Goal: Navigation & Orientation: Find specific page/section

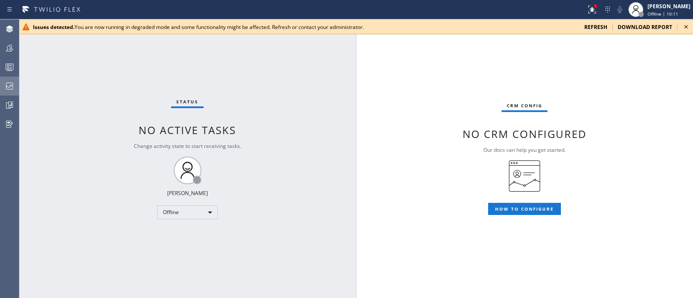
click at [11, 81] on icon at bounding box center [9, 86] width 10 height 10
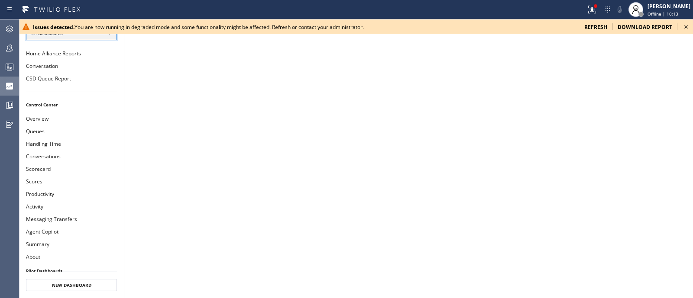
click at [107, 39] on div "All Dashboards" at bounding box center [71, 33] width 91 height 14
click at [92, 88] on li "Custom Reports" at bounding box center [70, 88] width 89 height 10
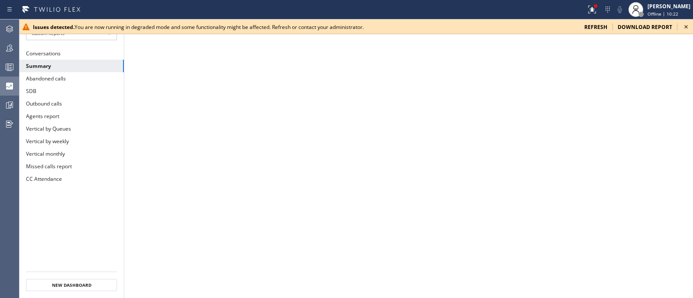
click at [686, 28] on icon at bounding box center [685, 27] width 10 height 10
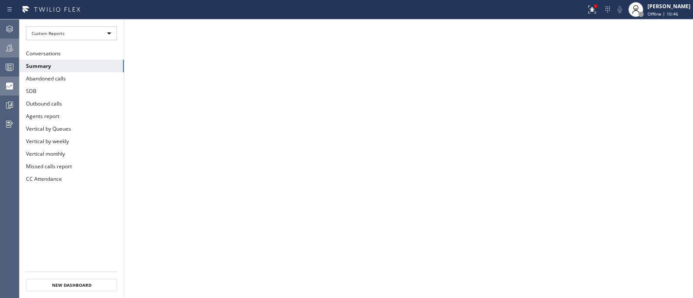
click at [13, 48] on icon at bounding box center [9, 48] width 10 height 10
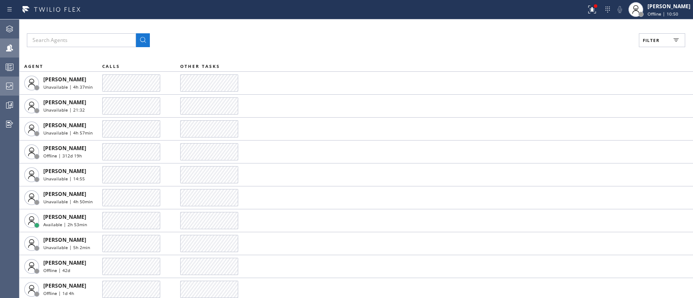
click at [646, 40] on span "Filter" at bounding box center [650, 40] width 17 height 6
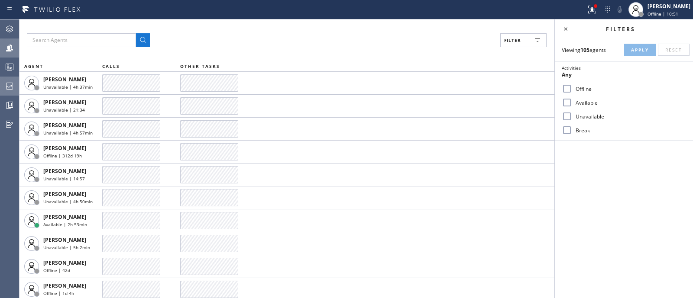
click at [583, 106] on div "Available" at bounding box center [623, 103] width 138 height 14
click at [576, 103] on label "Available" at bounding box center [629, 102] width 114 height 7
click at [572, 103] on input "Available" at bounding box center [566, 102] width 10 height 10
checkbox input "true"
click at [642, 50] on span "Apply" at bounding box center [640, 50] width 18 height 6
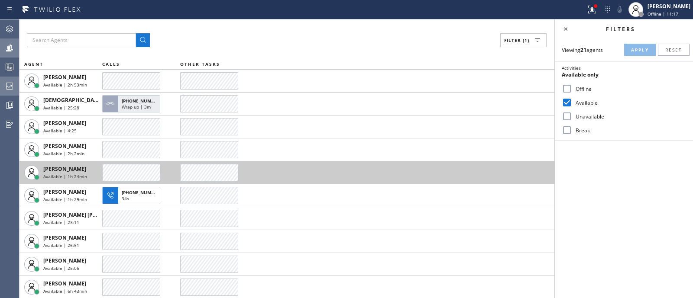
scroll to position [2, 0]
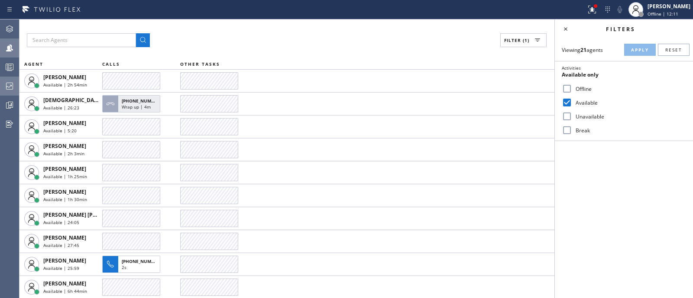
click at [12, 206] on div "Agent Desktop Teams Queues Stats Dashboards Analyze Questionnaires" at bounding box center [9, 158] width 19 height 279
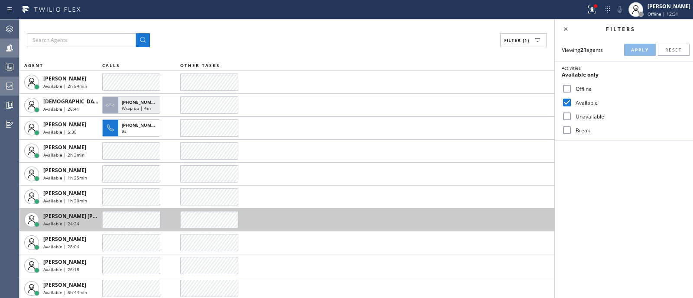
scroll to position [0, 0]
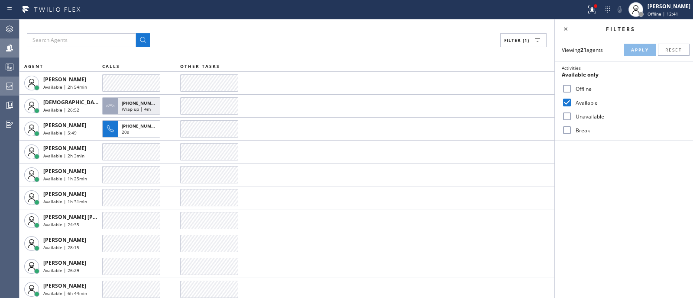
click at [4, 185] on div "Agent Desktop Teams Queues Stats Dashboards Analyze Questionnaires" at bounding box center [9, 158] width 19 height 279
click at [11, 75] on div at bounding box center [9, 66] width 19 height 17
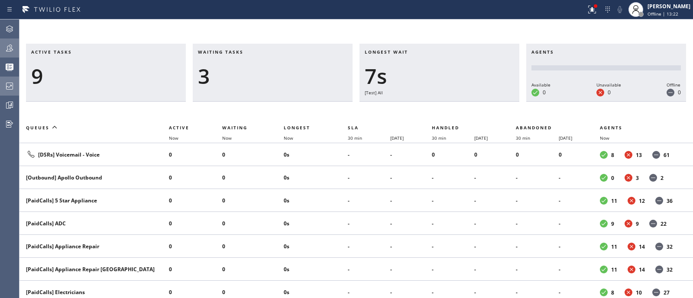
click at [11, 55] on div at bounding box center [9, 47] width 19 height 17
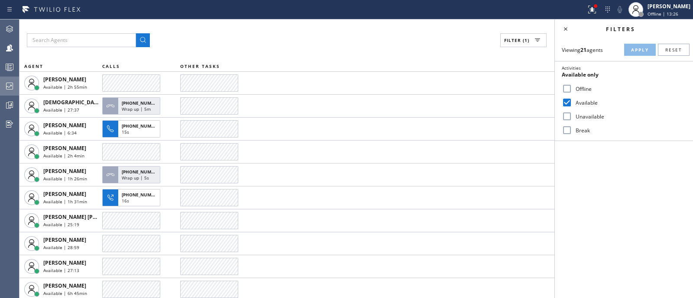
click at [282, 45] on div "Filter (1)" at bounding box center [286, 40] width 519 height 14
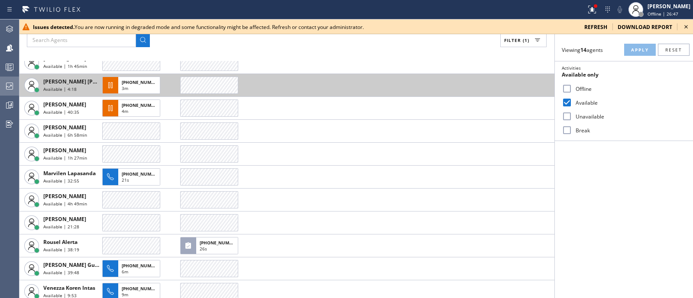
scroll to position [91, 0]
